Goal: Navigation & Orientation: Find specific page/section

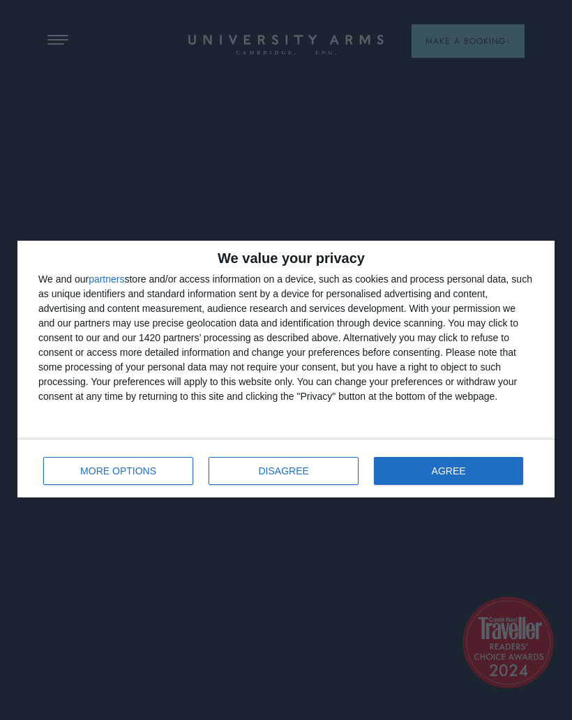
click at [444, 468] on span "AGREE" at bounding box center [449, 471] width 34 height 10
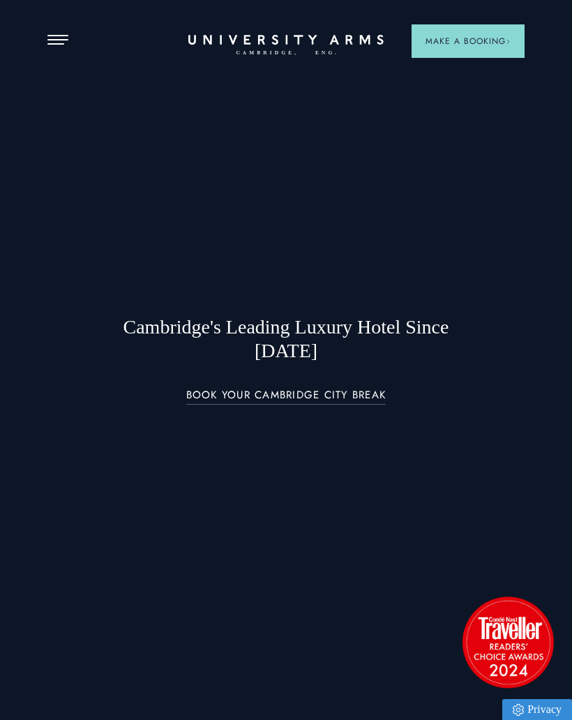
click at [57, 41] on button "Open Menu" at bounding box center [57, 40] width 21 height 11
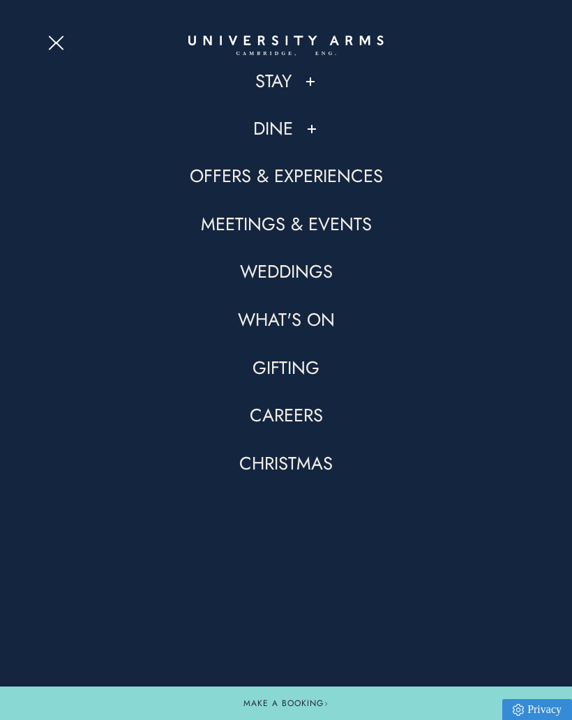
click at [315, 81] on button at bounding box center [311, 82] width 14 height 14
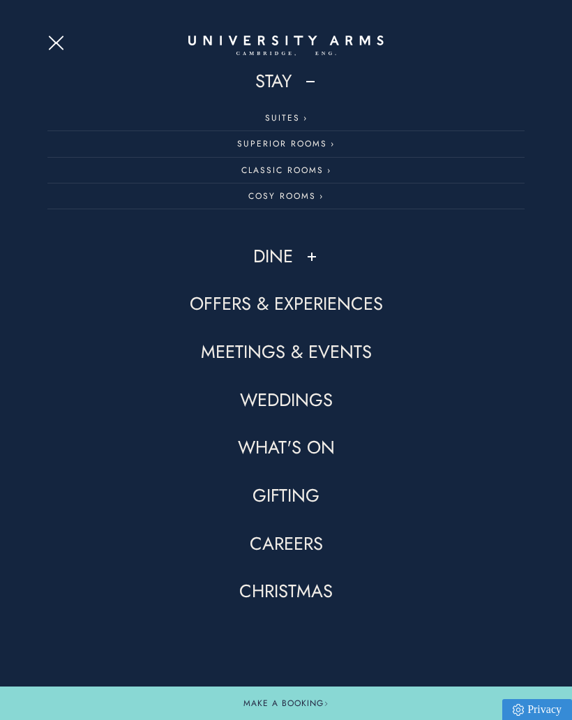
click at [297, 200] on link "Cosy Rooms" at bounding box center [285, 197] width 477 height 26
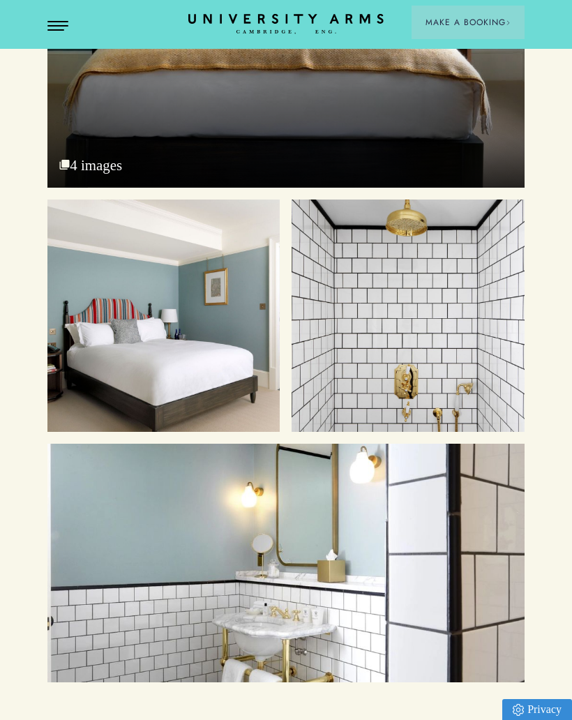
scroll to position [2273, 0]
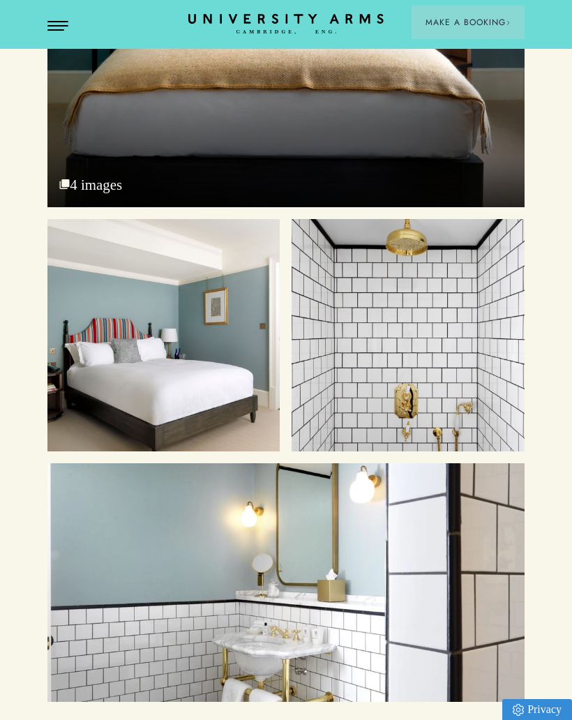
click at [61, 23] on button "Open Menu" at bounding box center [57, 26] width 21 height 11
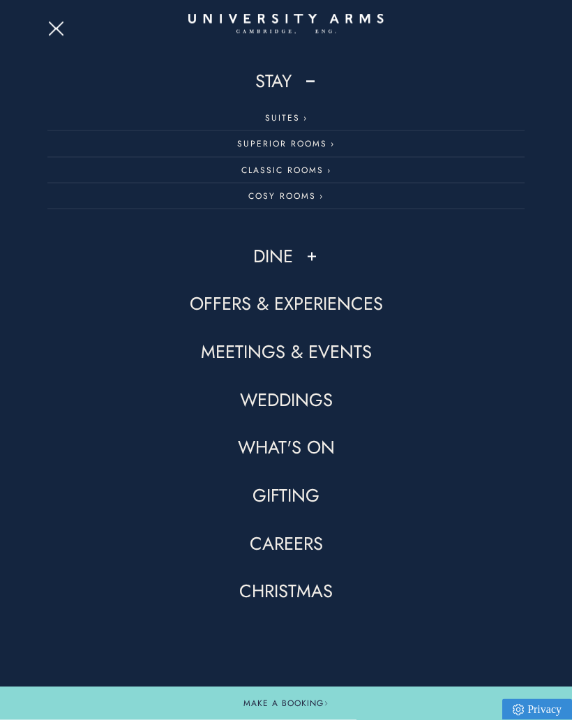
scroll to position [1868, 0]
click at [60, 31] on button "Open Menu" at bounding box center [57, 26] width 21 height 11
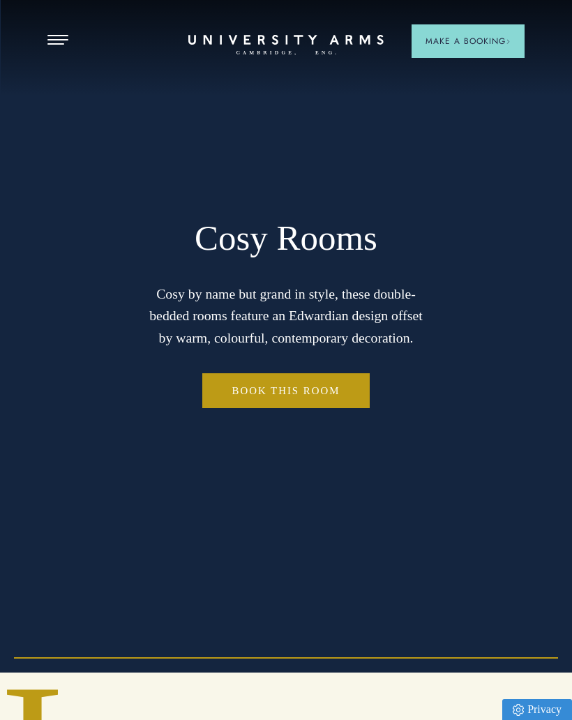
scroll to position [0, 0]
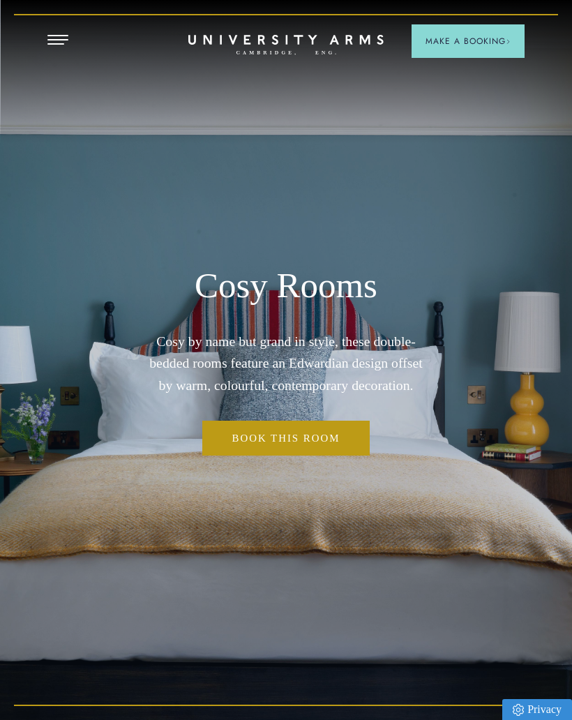
click at [61, 43] on span "Open Menu" at bounding box center [61, 43] width 6 height 1
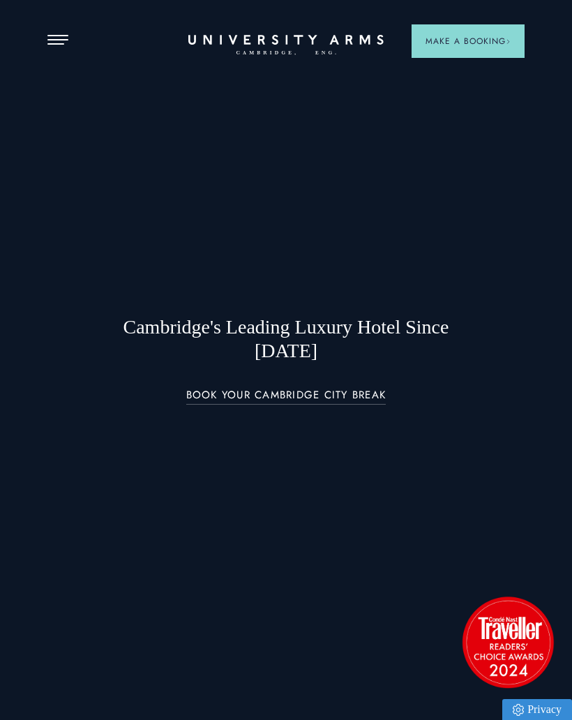
click at [54, 42] on button "Open Menu" at bounding box center [57, 40] width 21 height 11
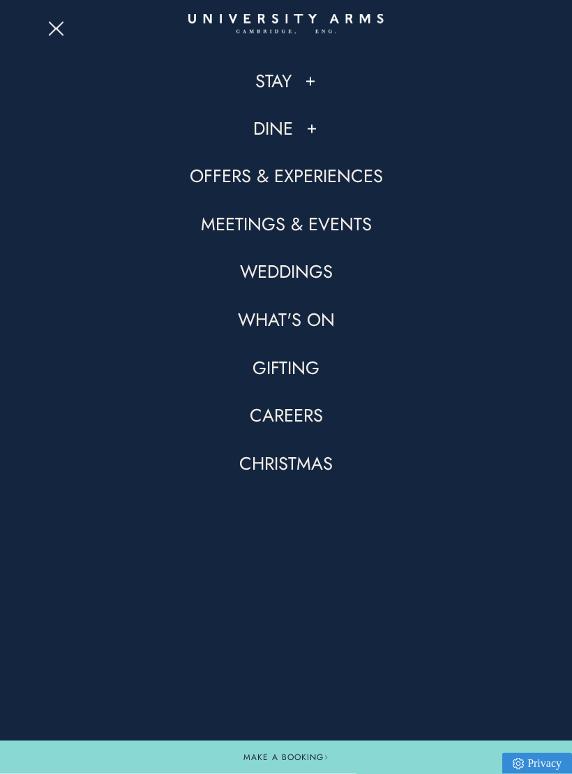
scroll to position [1244, 0]
click at [299, 94] on li "Stay Suites Superior Rooms Classic Rooms Cosy Rooms" at bounding box center [285, 93] width 477 height 47
click at [315, 84] on button at bounding box center [311, 82] width 14 height 14
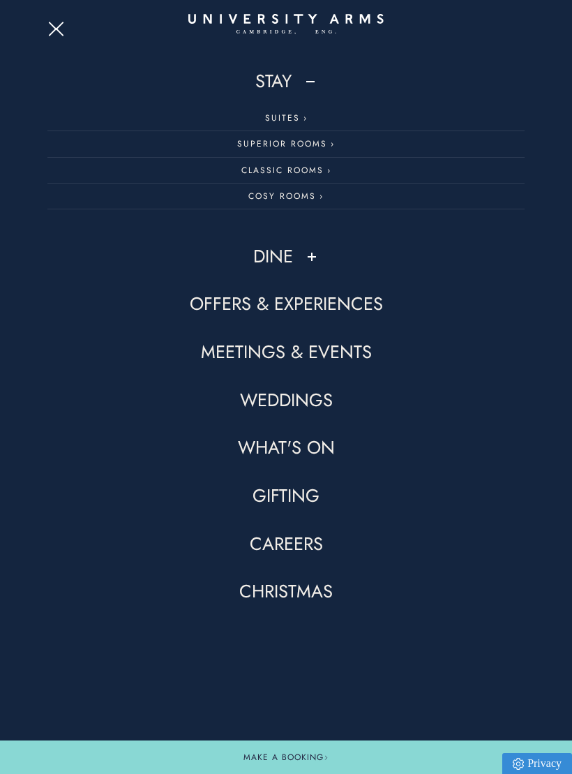
click at [328, 169] on link "Classic Rooms" at bounding box center [285, 171] width 477 height 26
